Goal: Transaction & Acquisition: Purchase product/service

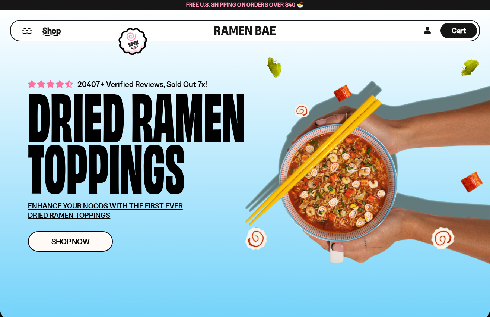
click at [51, 28] on span "Shop" at bounding box center [51, 30] width 18 height 11
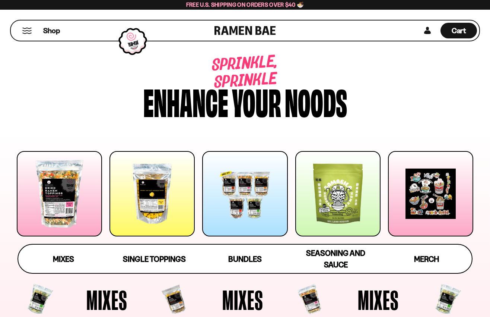
click at [157, 207] on div at bounding box center [152, 193] width 85 height 85
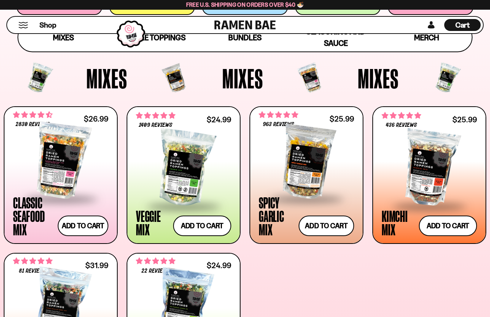
scroll to position [222, 0]
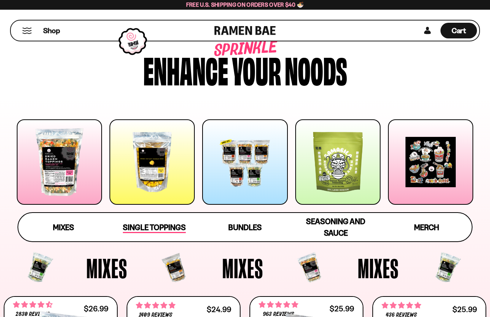
click at [165, 221] on div "Single Toppings" at bounding box center [154, 227] width 63 height 12
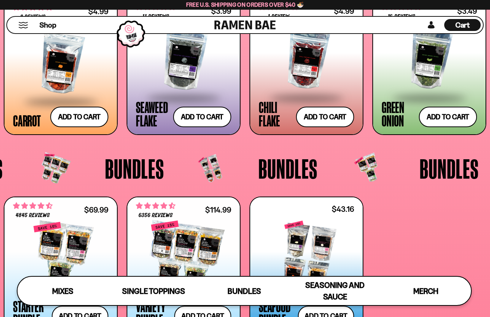
scroll to position [1243, 0]
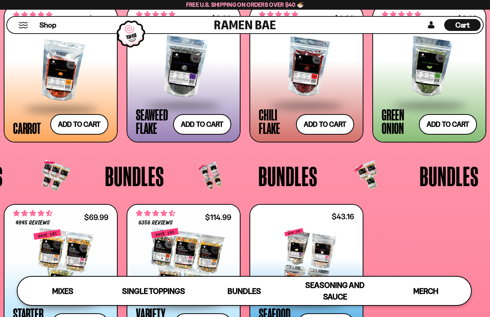
click at [432, 72] on div at bounding box center [429, 67] width 95 height 75
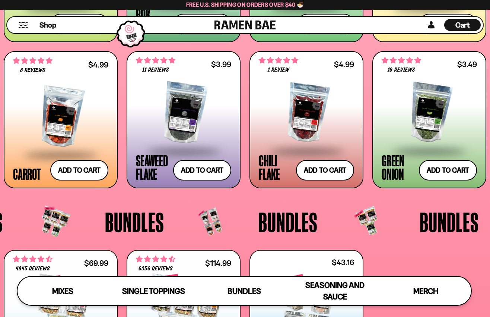
scroll to position [1160, 0]
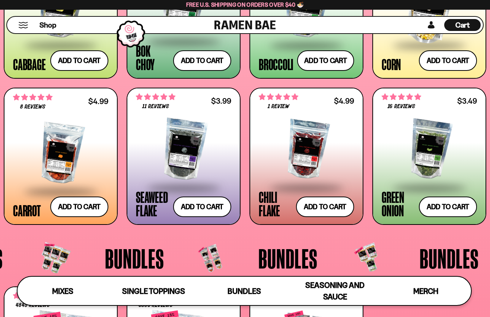
click at [309, 143] on div at bounding box center [306, 149] width 95 height 75
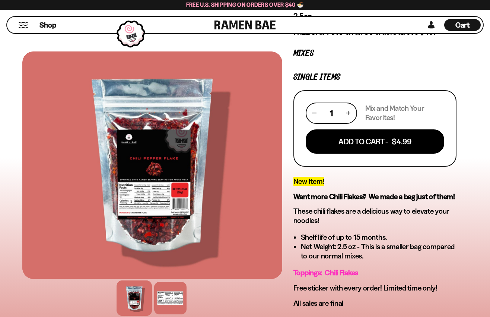
scroll to position [113, 0]
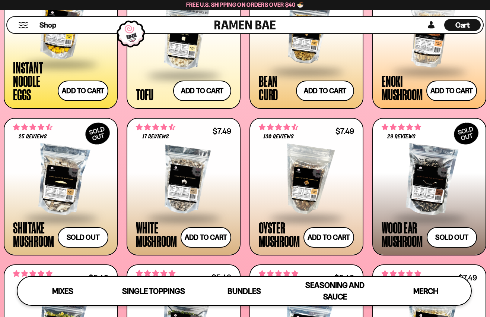
scroll to position [837, 0]
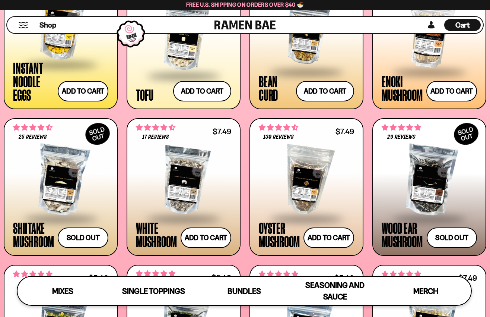
click at [405, 83] on span at bounding box center [429, 73] width 91 height 26
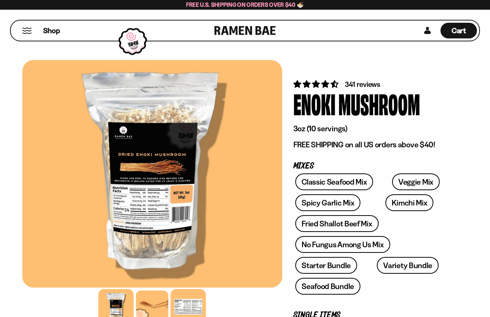
click at [186, 305] on div at bounding box center [188, 306] width 35 height 35
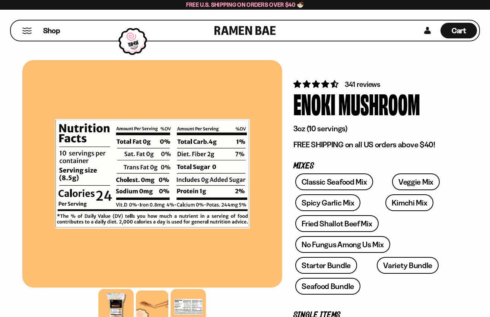
click at [121, 304] on div at bounding box center [115, 306] width 35 height 35
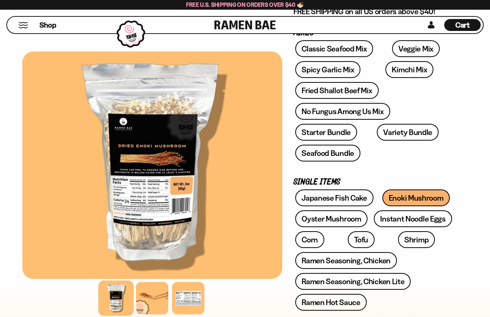
scroll to position [199, 0]
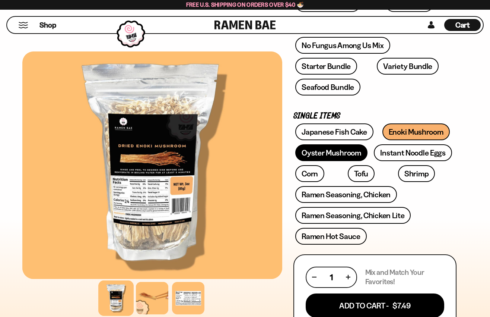
click at [329, 144] on link "Oyster Mushroom" at bounding box center [331, 152] width 72 height 17
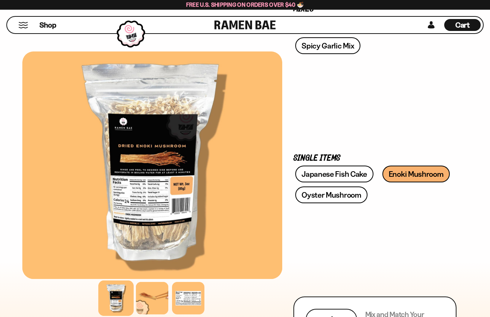
scroll to position [156, 0]
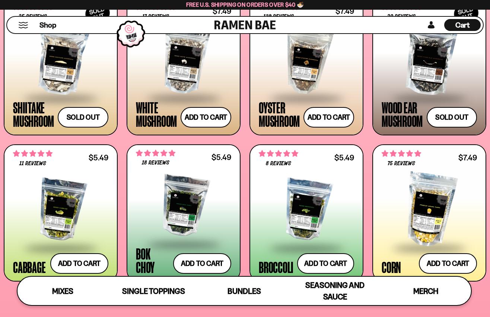
scroll to position [963, 0]
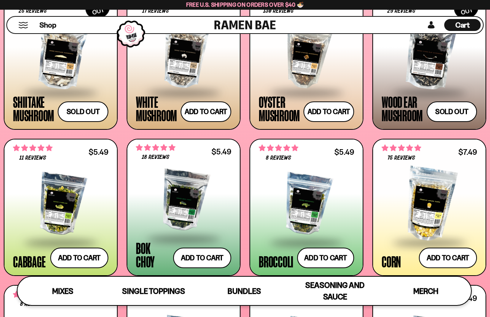
click at [63, 184] on div at bounding box center [60, 204] width 95 height 75
